Goal: Information Seeking & Learning: Learn about a topic

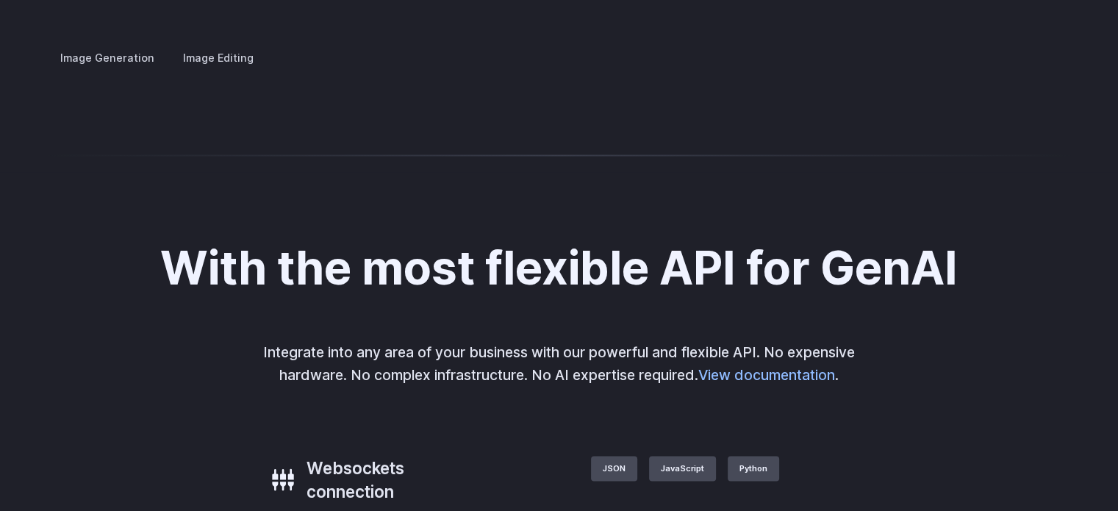
click at [0, 0] on details "Architecture Visualize architectural designs with ease, from initial sketches t…" at bounding box center [0, 0] width 0 height 0
click at [0, 0] on summary "Architecture" at bounding box center [0, 0] width 0 height 0
click at [0, 0] on details "Product design Quickly design and visualize new product lines, accessories, or …" at bounding box center [0, 0] width 0 height 0
click at [0, 0] on summary "Product design" at bounding box center [0, 0] width 0 height 0
click at [0, 0] on summary "Personalized assets" at bounding box center [0, 0] width 0 height 0
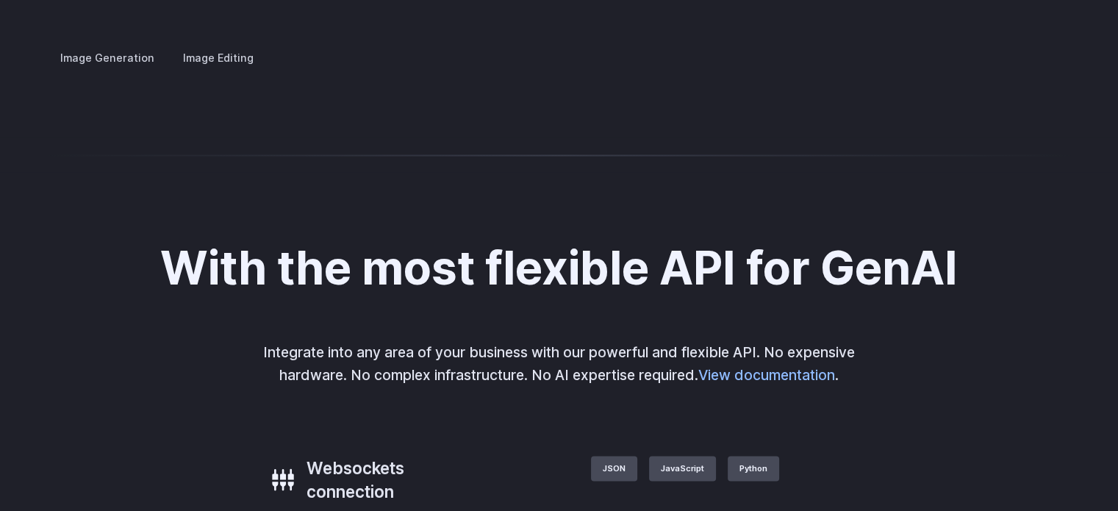
click at [0, 0] on p "Say goodbye to generic stock photos with custom images for any scenario." at bounding box center [0, 0] width 0 height 0
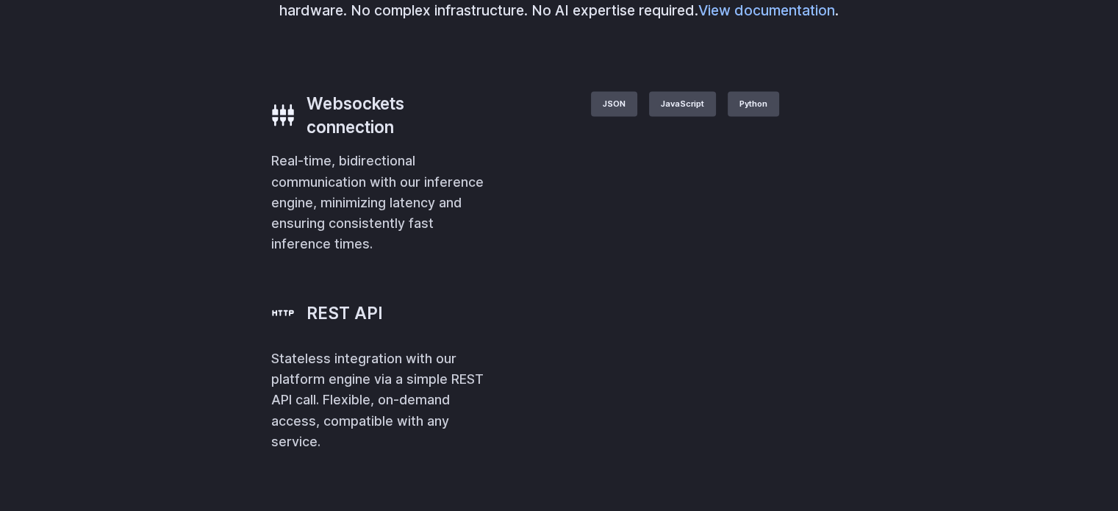
scroll to position [3523, 0]
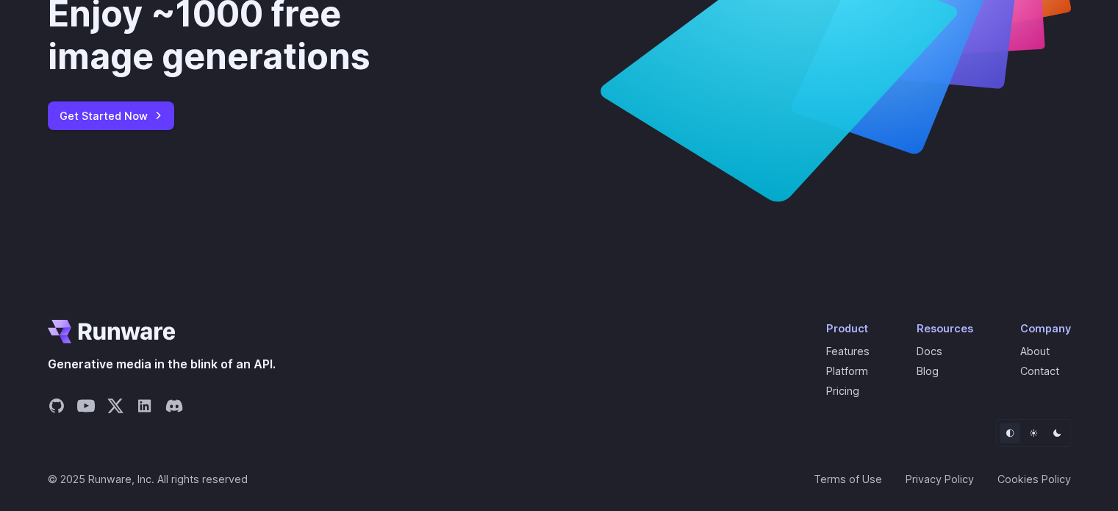
scroll to position [5593, 0]
click at [854, 385] on link "Pricing" at bounding box center [842, 390] width 33 height 12
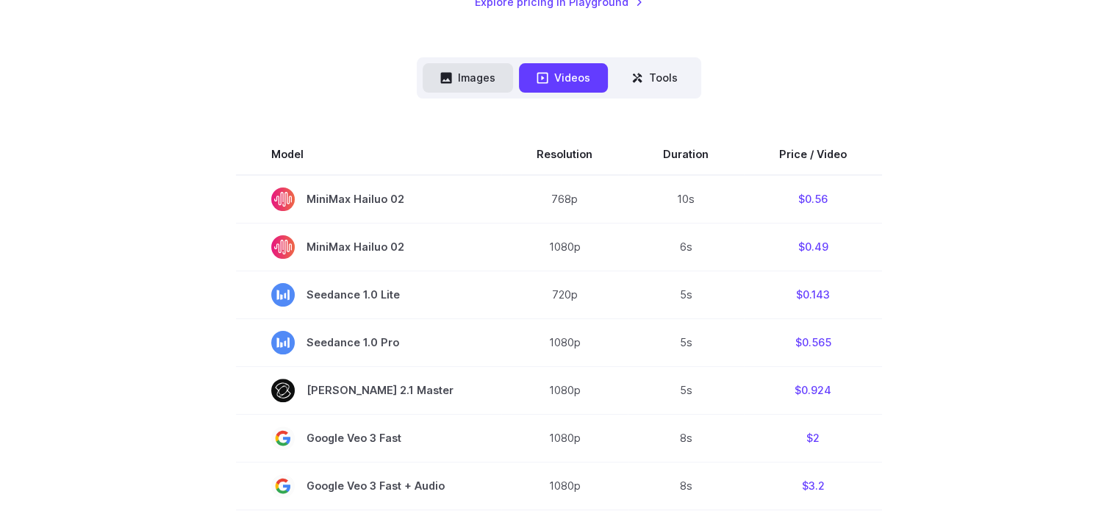
scroll to position [359, 0]
click at [486, 64] on button "Images" at bounding box center [468, 76] width 90 height 29
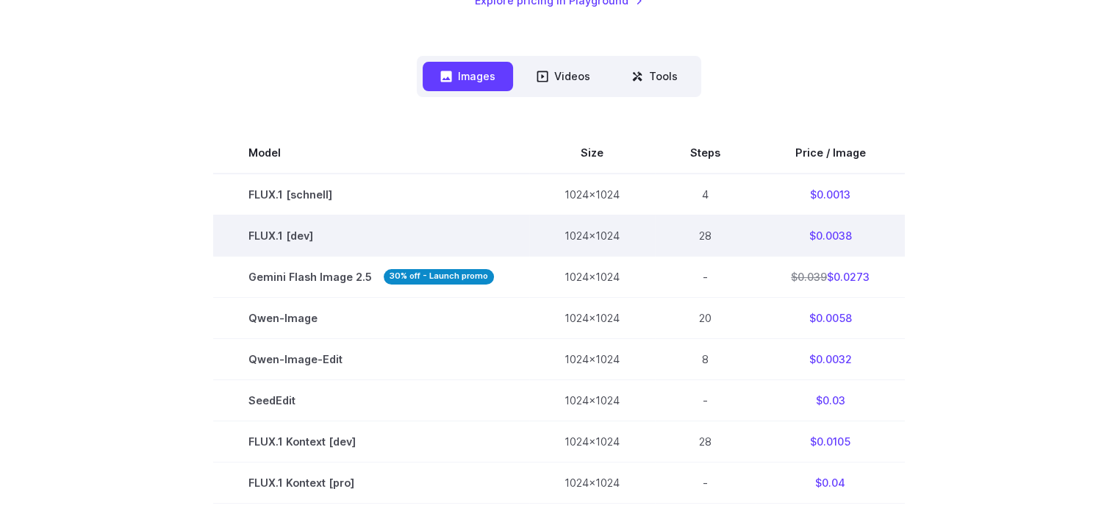
scroll to position [382, 0]
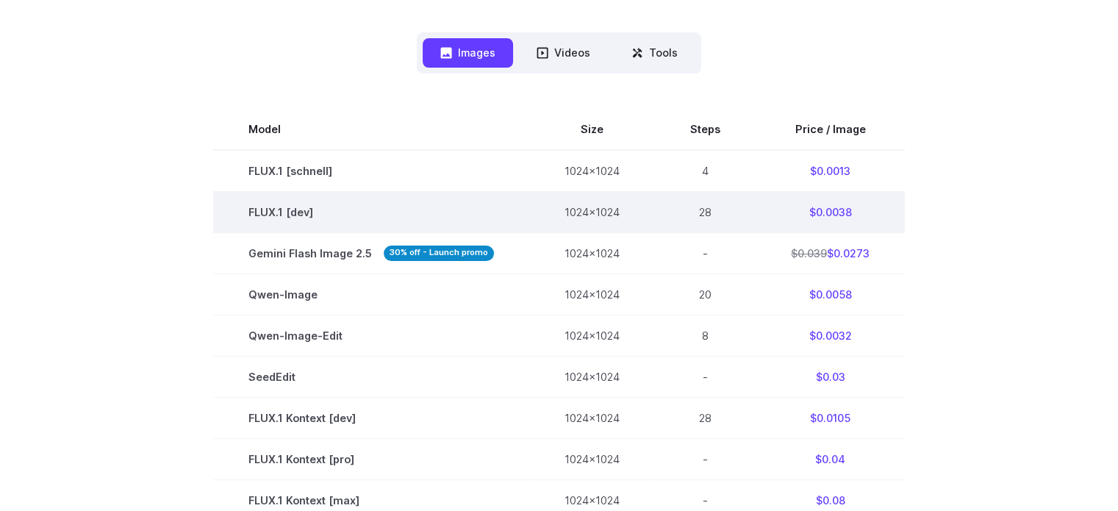
click at [423, 38] on button "Images" at bounding box center [468, 52] width 90 height 29
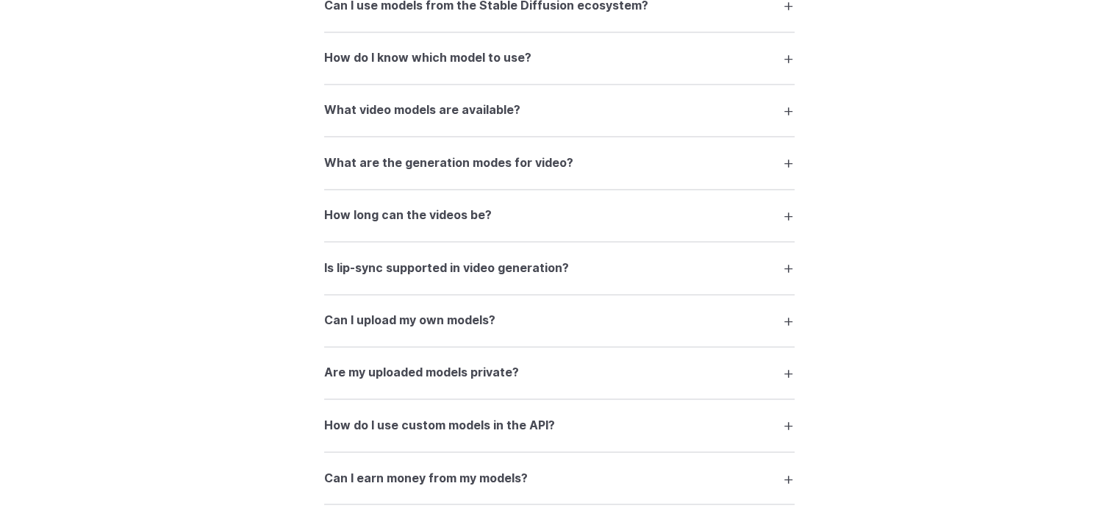
scroll to position [2361, 0]
click at [409, 434] on h3 "How do I use custom models in the API?" at bounding box center [439, 424] width 231 height 19
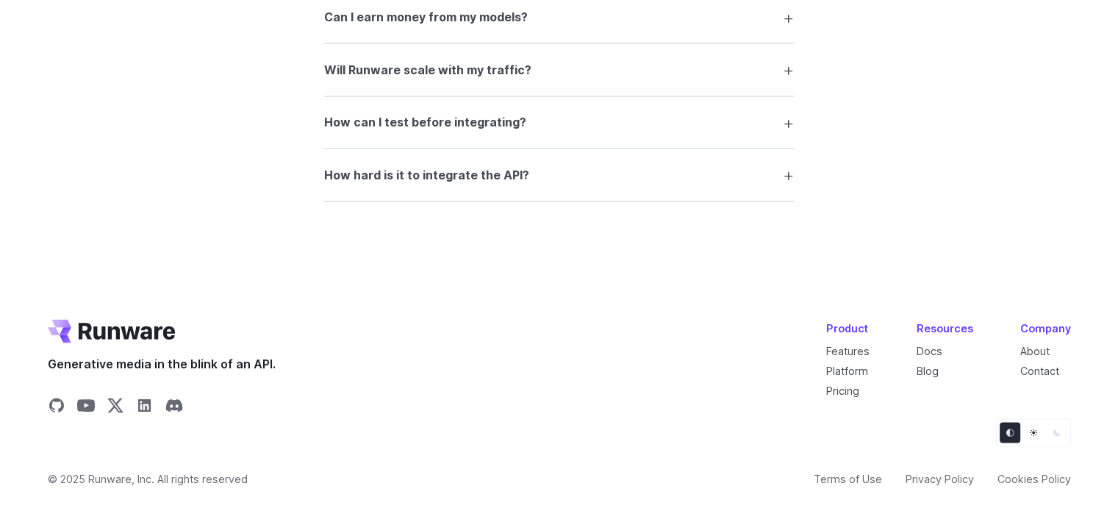
scroll to position [2902, 0]
click at [592, 157] on details "How hard is it to integrate the API? It’s designed for developers. The API is w…" at bounding box center [559, 175] width 470 height 52
click at [559, 176] on summary "How hard is it to integrate the API?" at bounding box center [559, 175] width 470 height 28
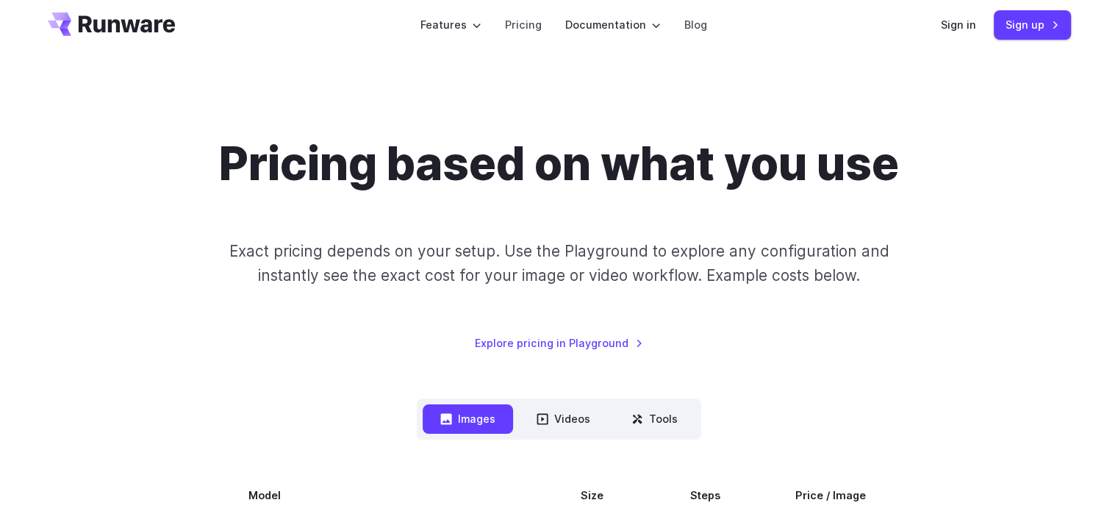
scroll to position [0, 0]
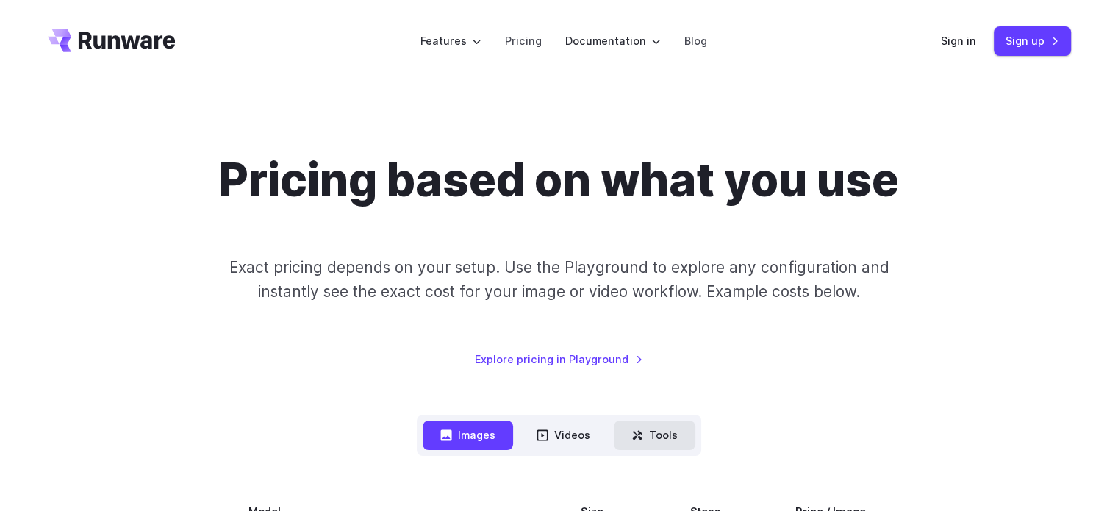
click at [632, 448] on button "Tools" at bounding box center [655, 434] width 82 height 29
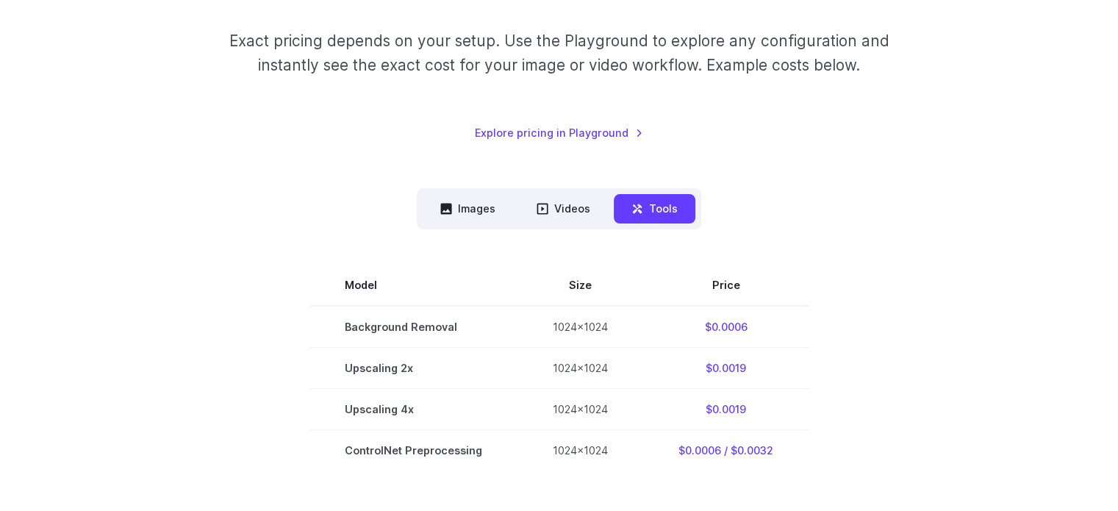
scroll to position [226, 0]
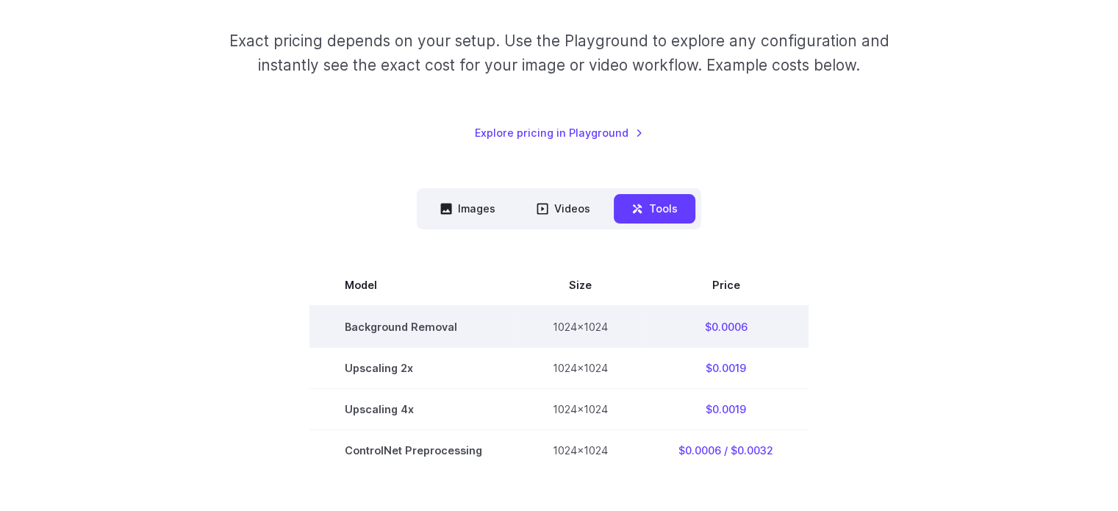
click at [736, 318] on td "$0.0006" at bounding box center [725, 327] width 165 height 42
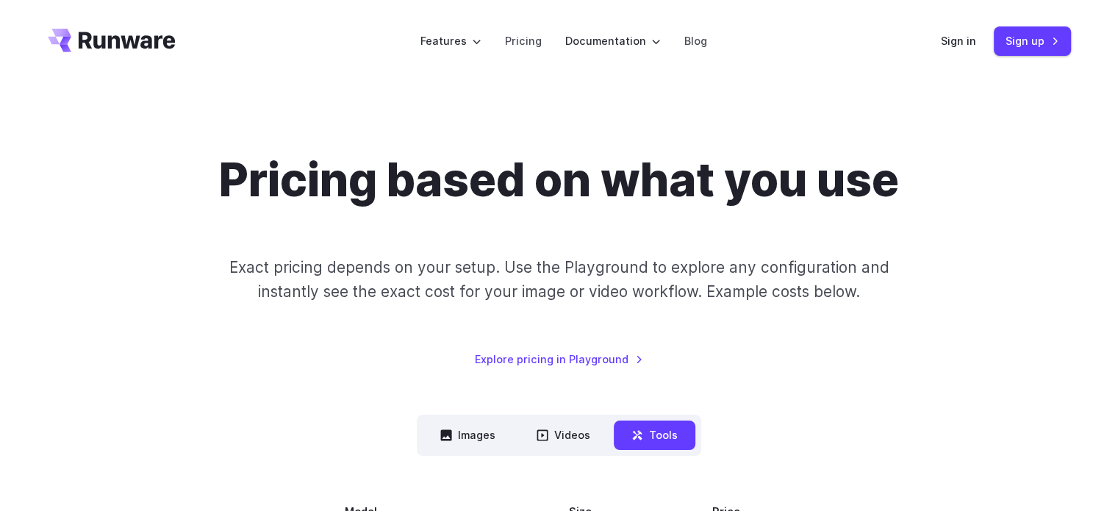
click at [736, 318] on div "Pricing based on what you use Exact pricing depends on your setup. Use the Play…" at bounding box center [559, 260] width 1023 height 215
click at [512, 36] on link "Pricing" at bounding box center [523, 40] width 37 height 17
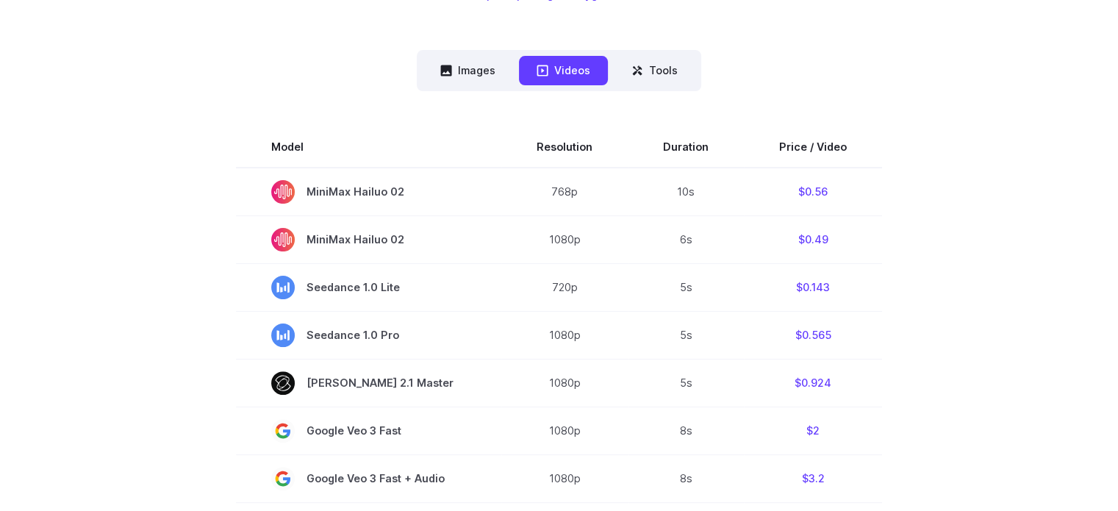
scroll to position [729, 0]
